Goal: Transaction & Acquisition: Book appointment/travel/reservation

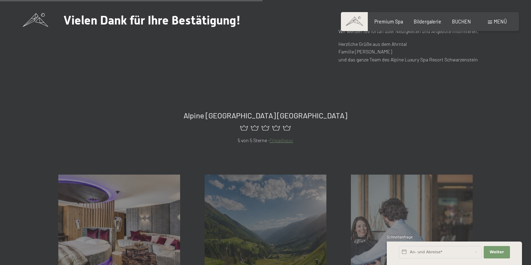
scroll to position [310, 0]
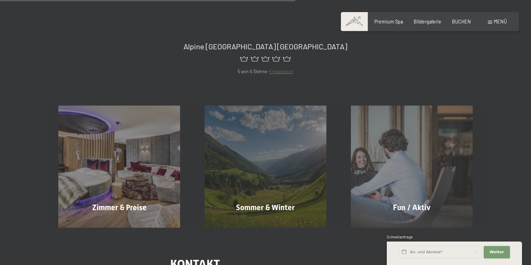
click at [495, 247] on button "Weiter Adressfelder ausblenden" at bounding box center [496, 252] width 26 height 12
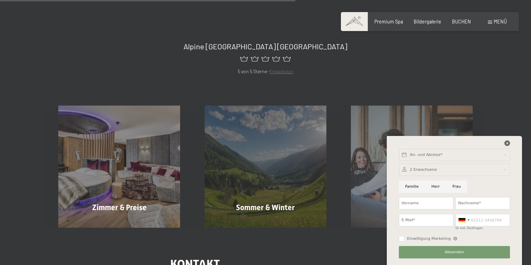
click at [507, 142] on icon at bounding box center [507, 143] width 6 height 6
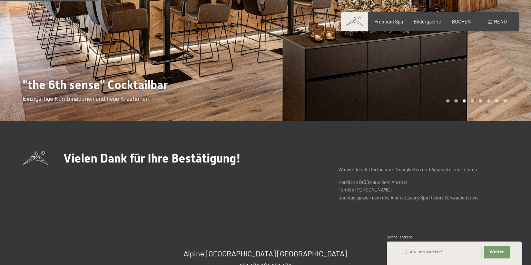
scroll to position [0, 0]
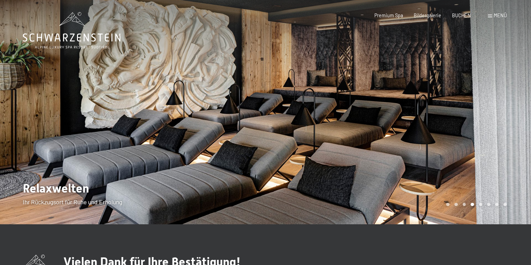
click at [519, 104] on div at bounding box center [399, 112] width 266 height 224
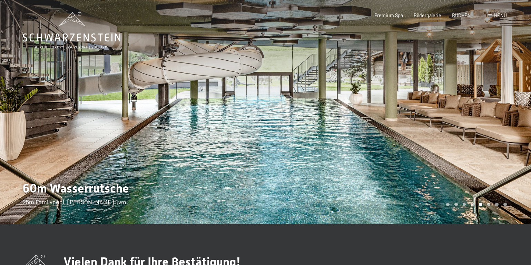
click at [519, 104] on div at bounding box center [399, 112] width 266 height 224
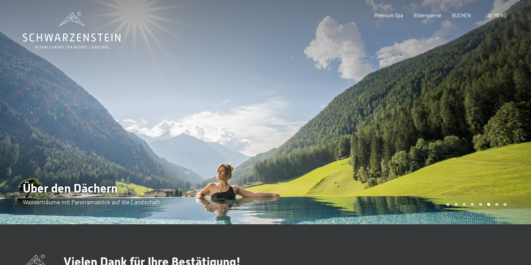
click at [519, 104] on div at bounding box center [399, 112] width 266 height 224
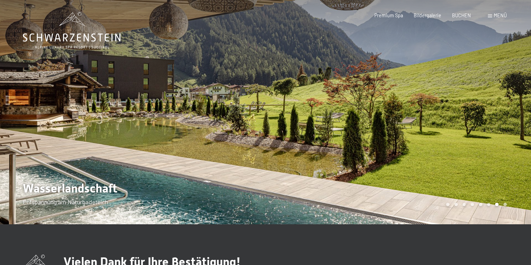
click at [519, 104] on div at bounding box center [399, 112] width 266 height 224
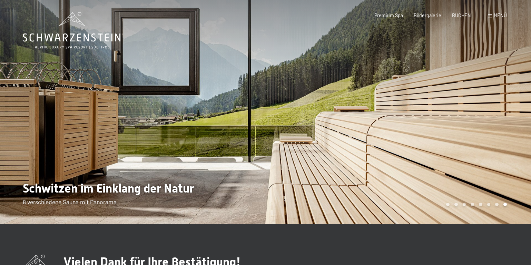
click at [519, 104] on div at bounding box center [399, 112] width 266 height 224
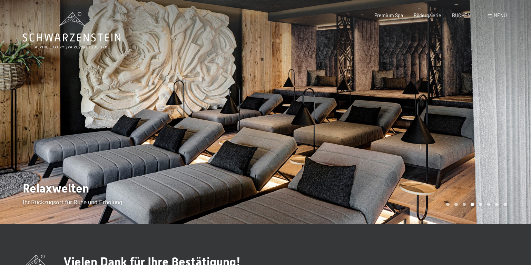
click at [518, 109] on div at bounding box center [399, 112] width 266 height 224
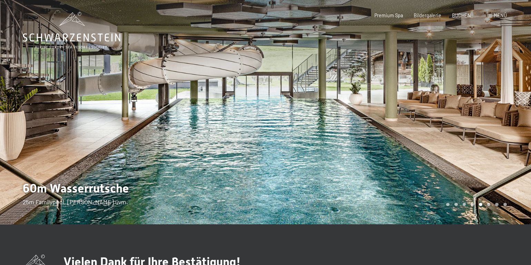
click at [518, 109] on div at bounding box center [399, 112] width 266 height 224
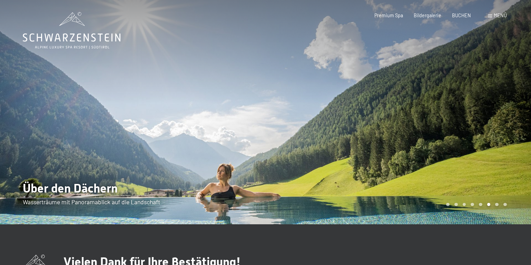
click at [515, 112] on div at bounding box center [399, 112] width 266 height 224
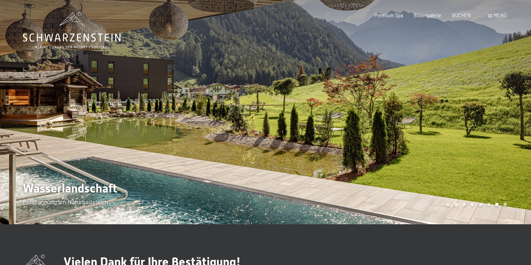
click at [515, 112] on div at bounding box center [399, 112] width 266 height 224
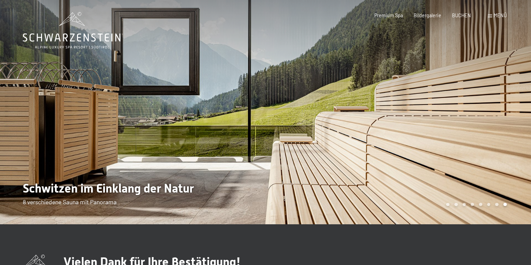
click at [515, 112] on div at bounding box center [399, 112] width 266 height 224
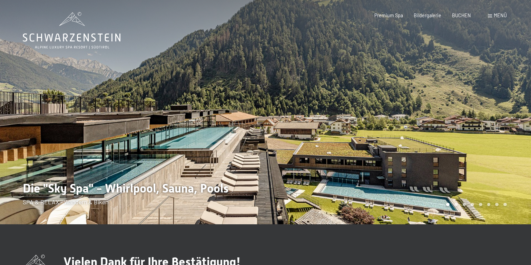
click at [515, 112] on div at bounding box center [399, 112] width 266 height 224
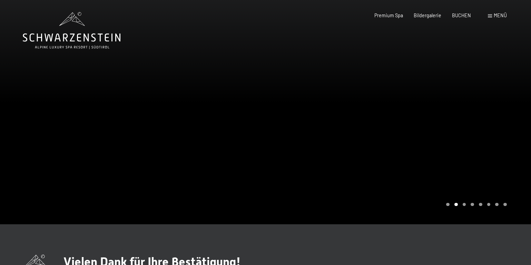
click at [515, 112] on div at bounding box center [399, 112] width 266 height 224
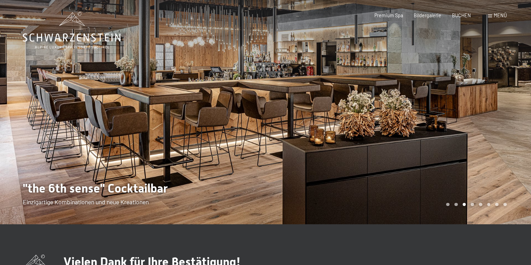
click at [515, 112] on div at bounding box center [399, 112] width 266 height 224
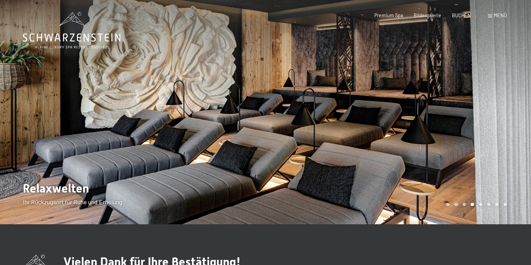
click at [515, 112] on div at bounding box center [399, 112] width 266 height 224
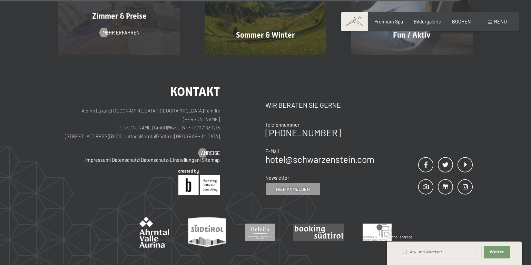
scroll to position [310, 0]
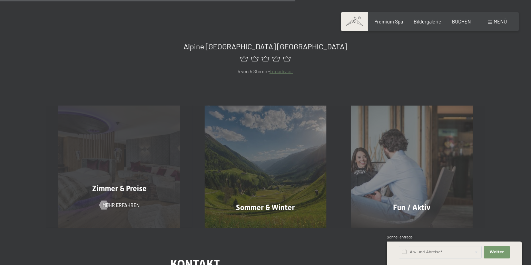
click at [116, 193] on div "Zimmer & Preise" at bounding box center [119, 188] width 146 height 11
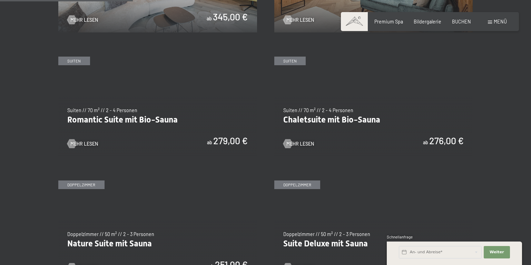
scroll to position [552, 0]
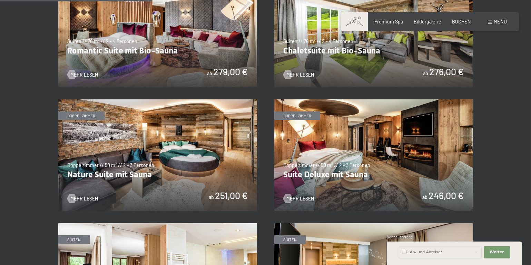
click at [160, 154] on img at bounding box center [157, 155] width 199 height 112
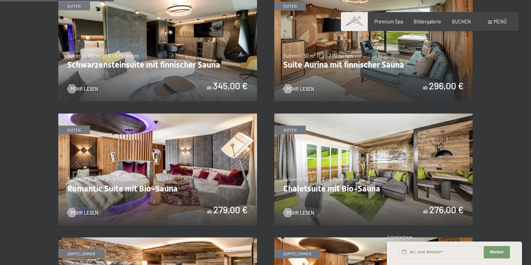
scroll to position [379, 0]
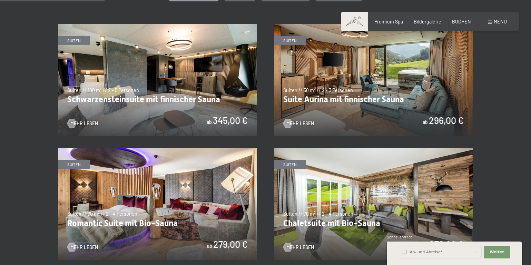
click at [179, 79] on img at bounding box center [157, 80] width 199 height 112
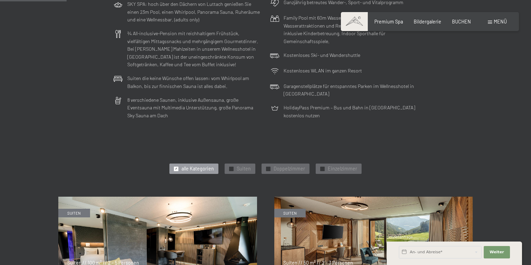
scroll to position [276, 0]
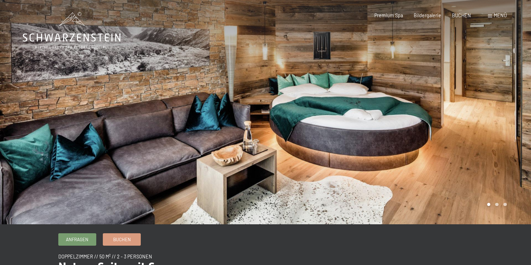
click at [508, 102] on div at bounding box center [399, 112] width 266 height 224
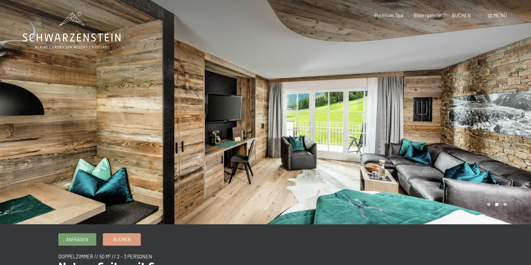
click at [508, 102] on div at bounding box center [399, 112] width 266 height 224
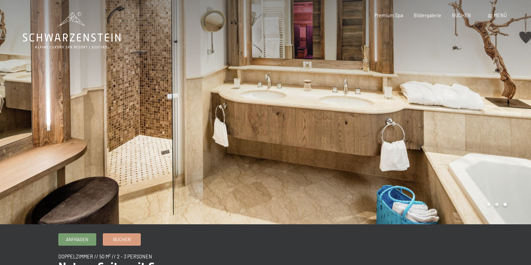
click at [508, 102] on div at bounding box center [399, 112] width 266 height 224
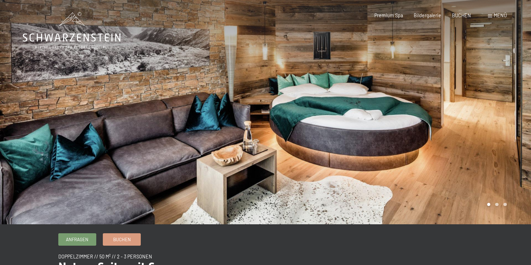
click at [508, 102] on div at bounding box center [399, 112] width 266 height 224
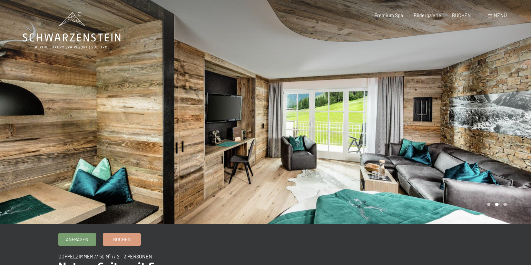
click at [508, 102] on div at bounding box center [399, 112] width 266 height 224
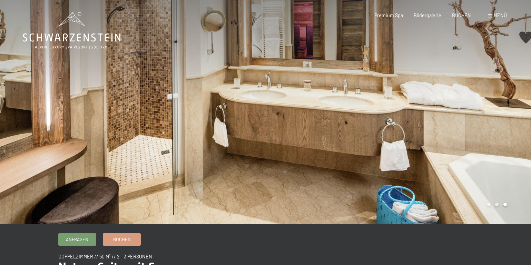
click at [508, 102] on div at bounding box center [399, 112] width 266 height 224
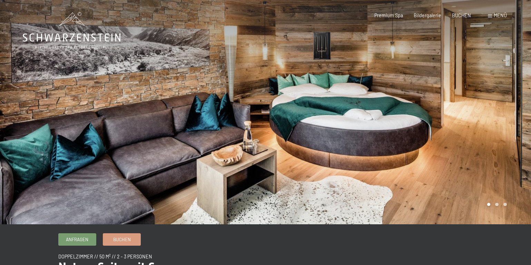
click at [508, 102] on div at bounding box center [399, 112] width 266 height 224
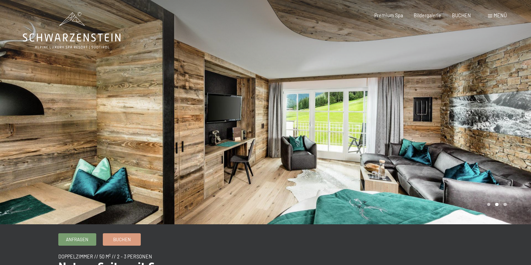
click at [508, 102] on div at bounding box center [399, 112] width 266 height 224
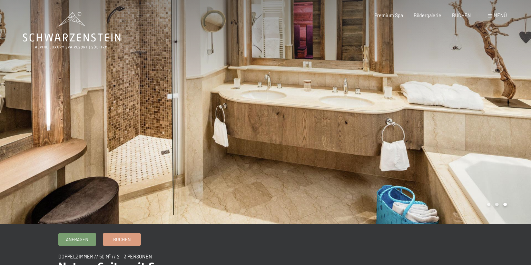
click at [508, 102] on div at bounding box center [399, 112] width 266 height 224
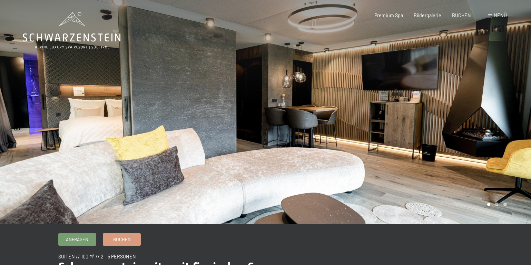
click at [513, 122] on div at bounding box center [399, 112] width 266 height 224
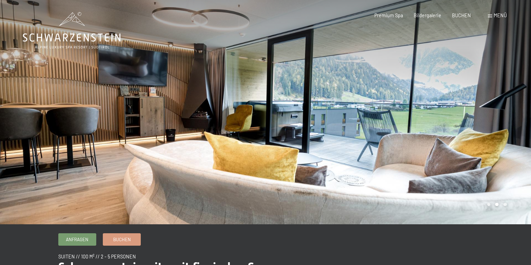
click at [513, 122] on div at bounding box center [399, 112] width 266 height 224
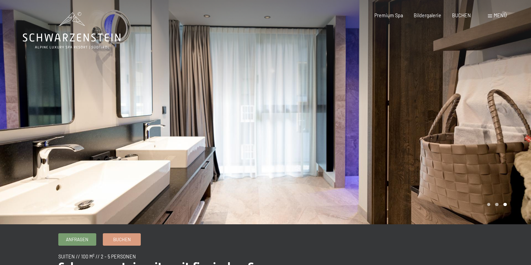
click at [513, 122] on div at bounding box center [399, 112] width 266 height 224
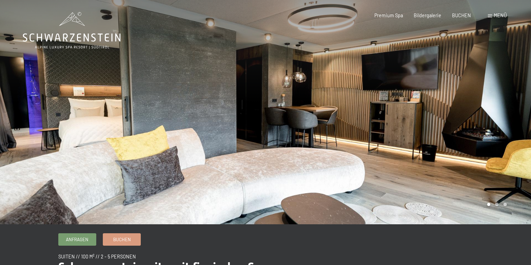
click at [513, 122] on div at bounding box center [399, 112] width 266 height 224
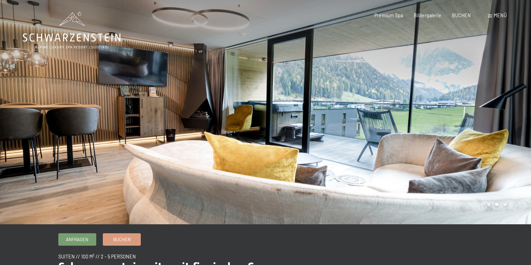
click at [512, 122] on div at bounding box center [399, 112] width 266 height 224
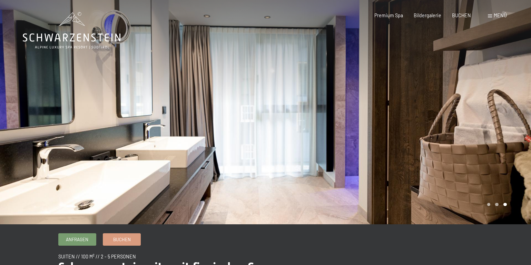
click at [512, 122] on div at bounding box center [399, 112] width 266 height 224
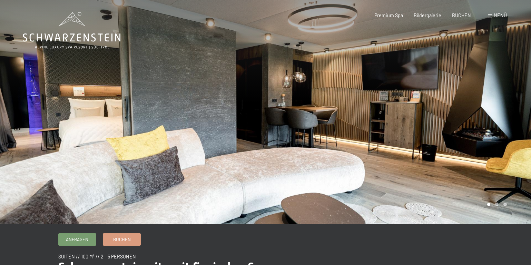
click at [512, 122] on div at bounding box center [399, 112] width 266 height 224
